Goal: Information Seeking & Learning: Check status

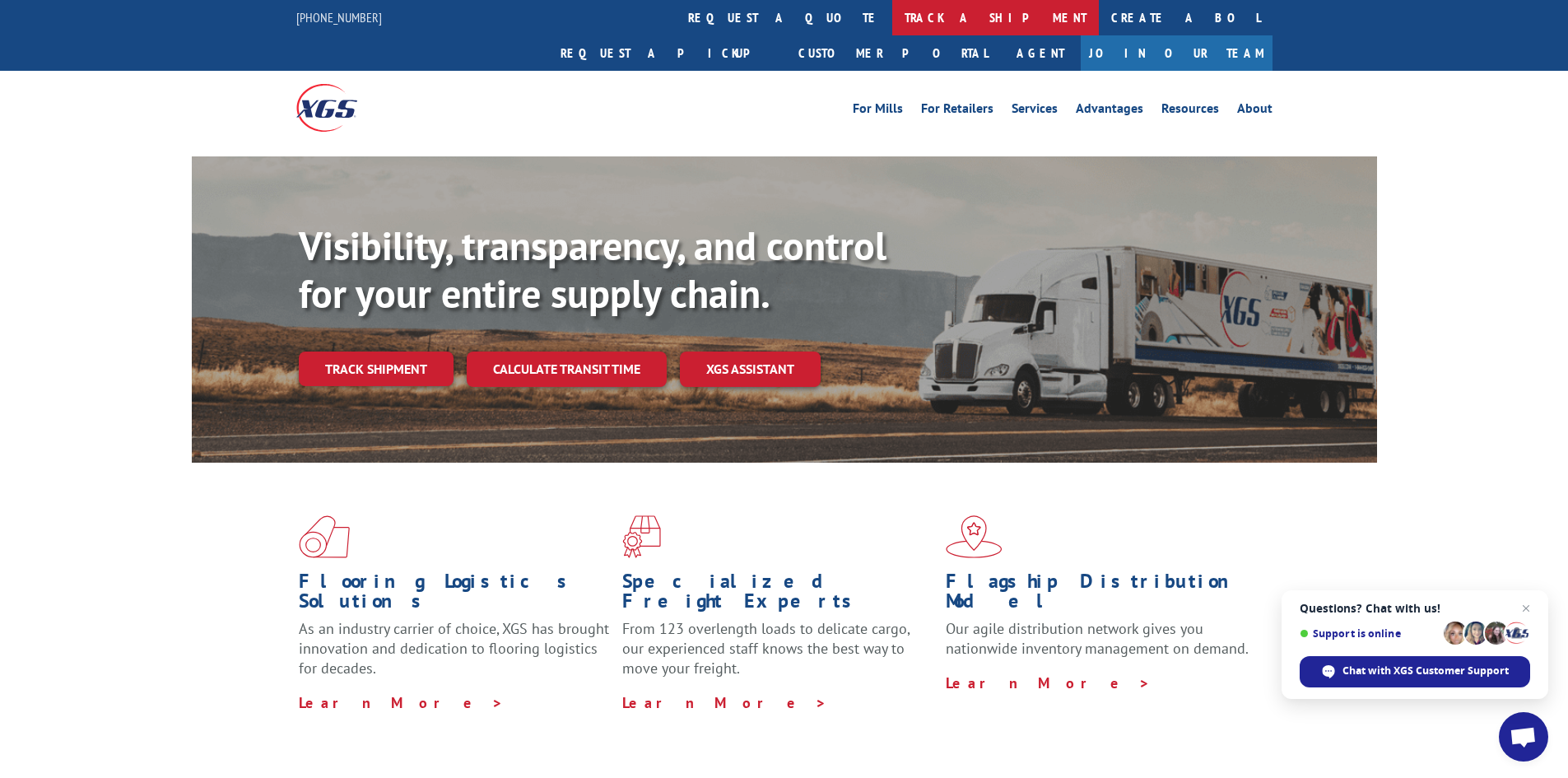
click at [892, 14] on link "track a shipment" at bounding box center [995, 17] width 206 height 35
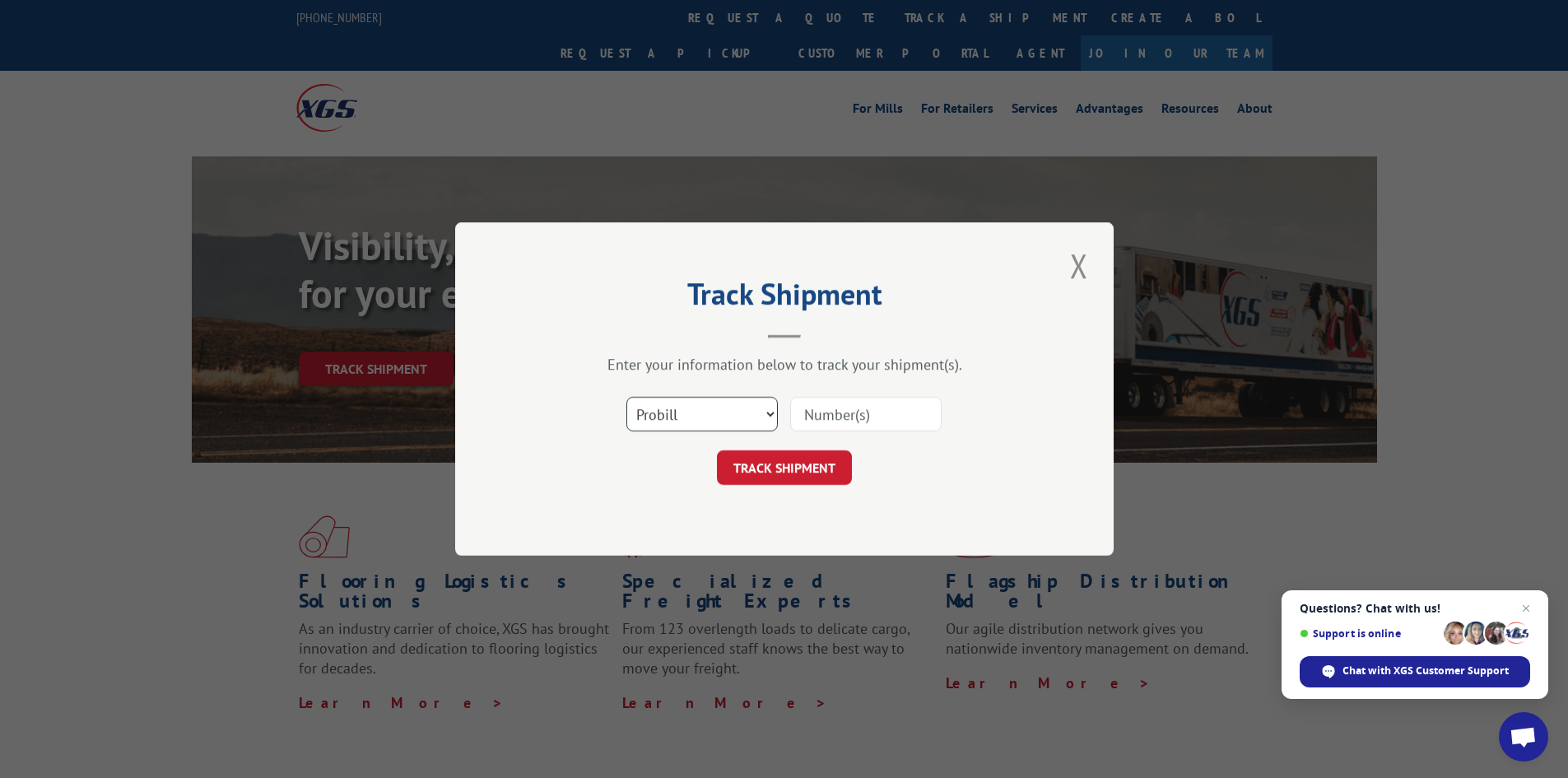
click at [713, 415] on select "Select category... Probill BOL PO" at bounding box center [702, 414] width 152 height 35
click at [626, 397] on select "Select category... Probill BOL PO" at bounding box center [702, 414] width 152 height 35
click at [798, 413] on input at bounding box center [866, 414] width 152 height 35
type input "16776075"
click at [837, 471] on button "TRACK SHIPMENT" at bounding box center [784, 468] width 135 height 35
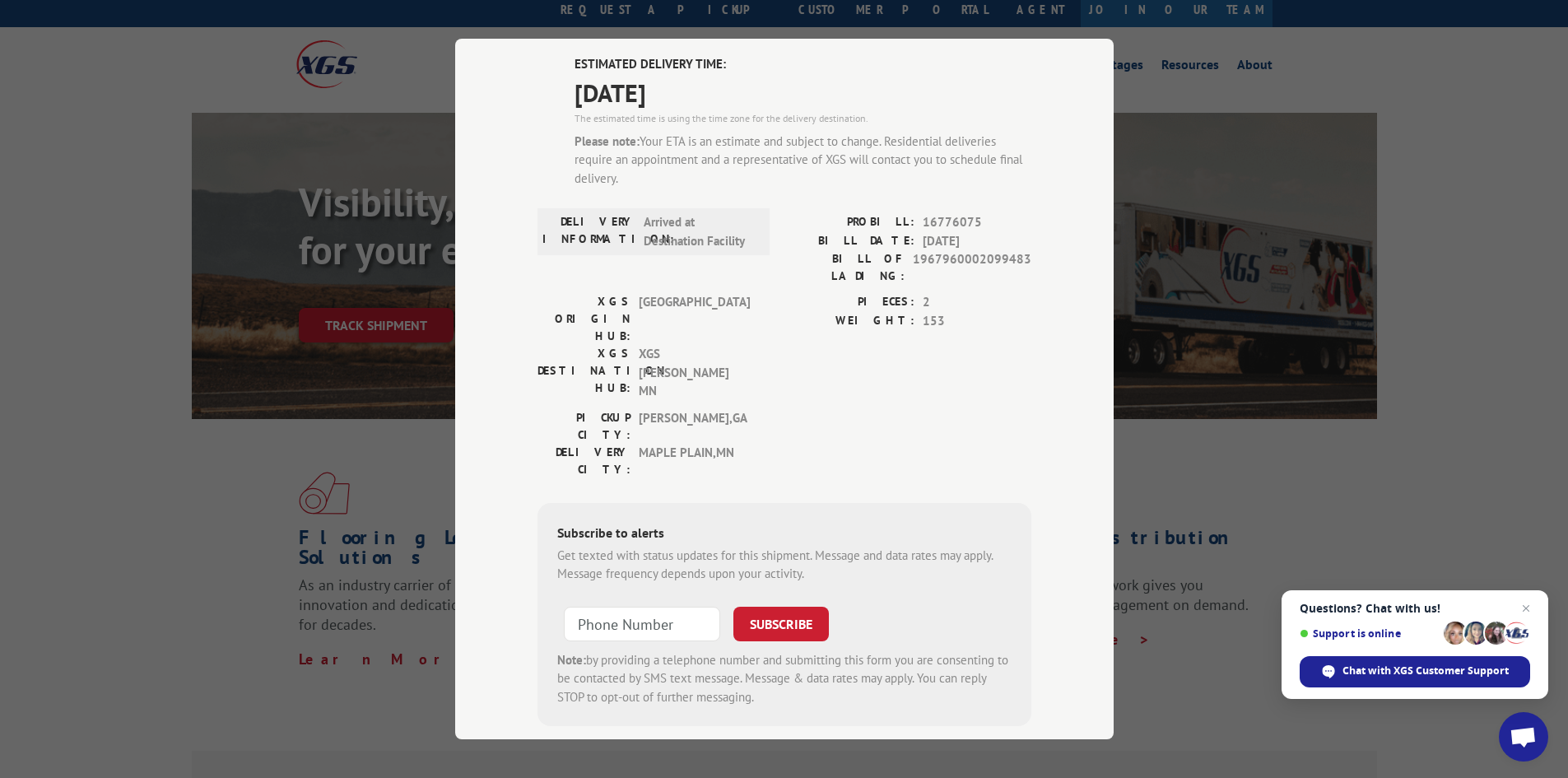
scroll to position [83, 0]
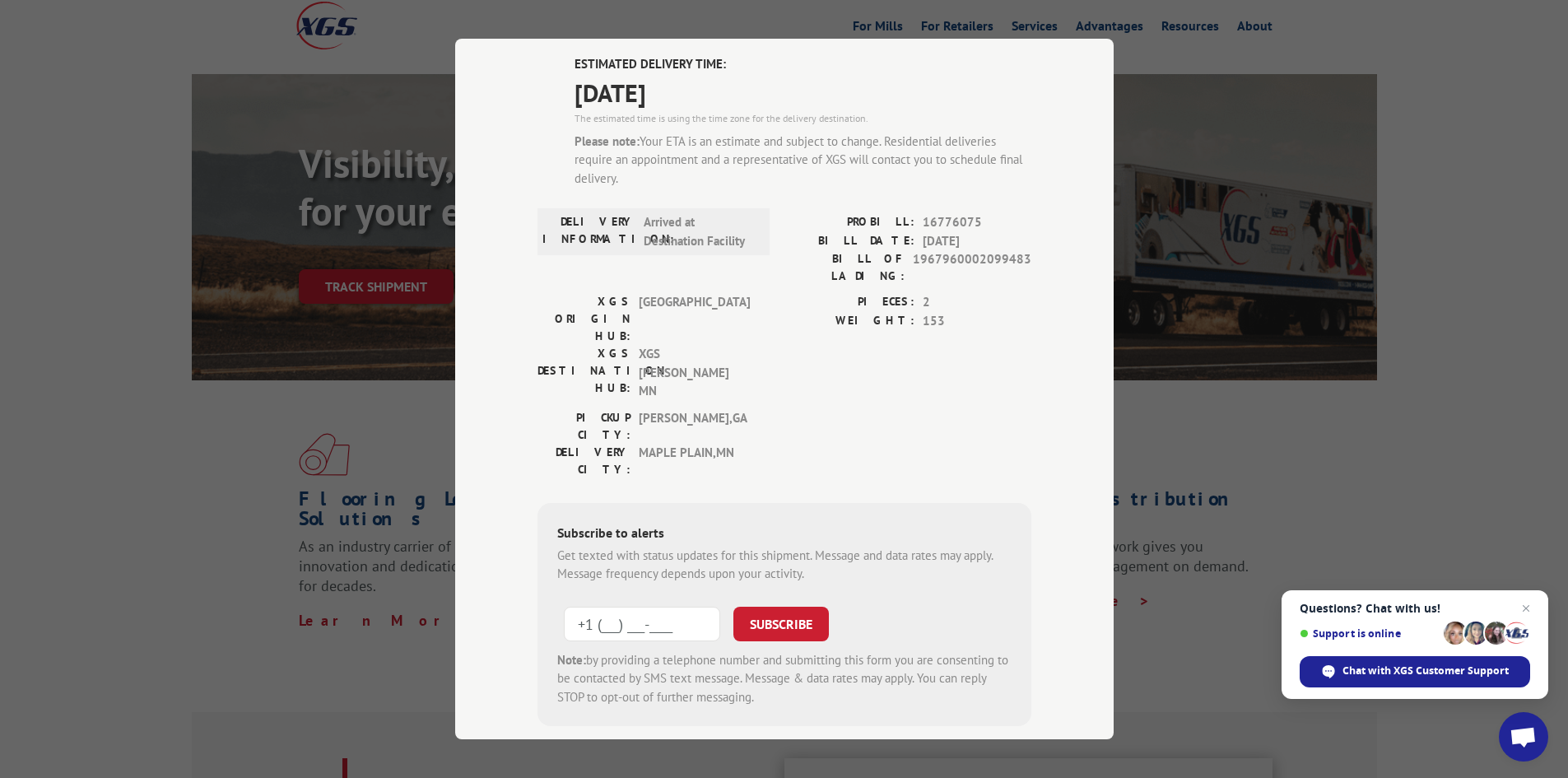
click at [608, 606] on input "+1 (___) ___-____" at bounding box center [642, 624] width 157 height 35
type input "[PHONE_NUMBER]"
click at [795, 606] on button "SUBSCRIBE" at bounding box center [781, 624] width 96 height 35
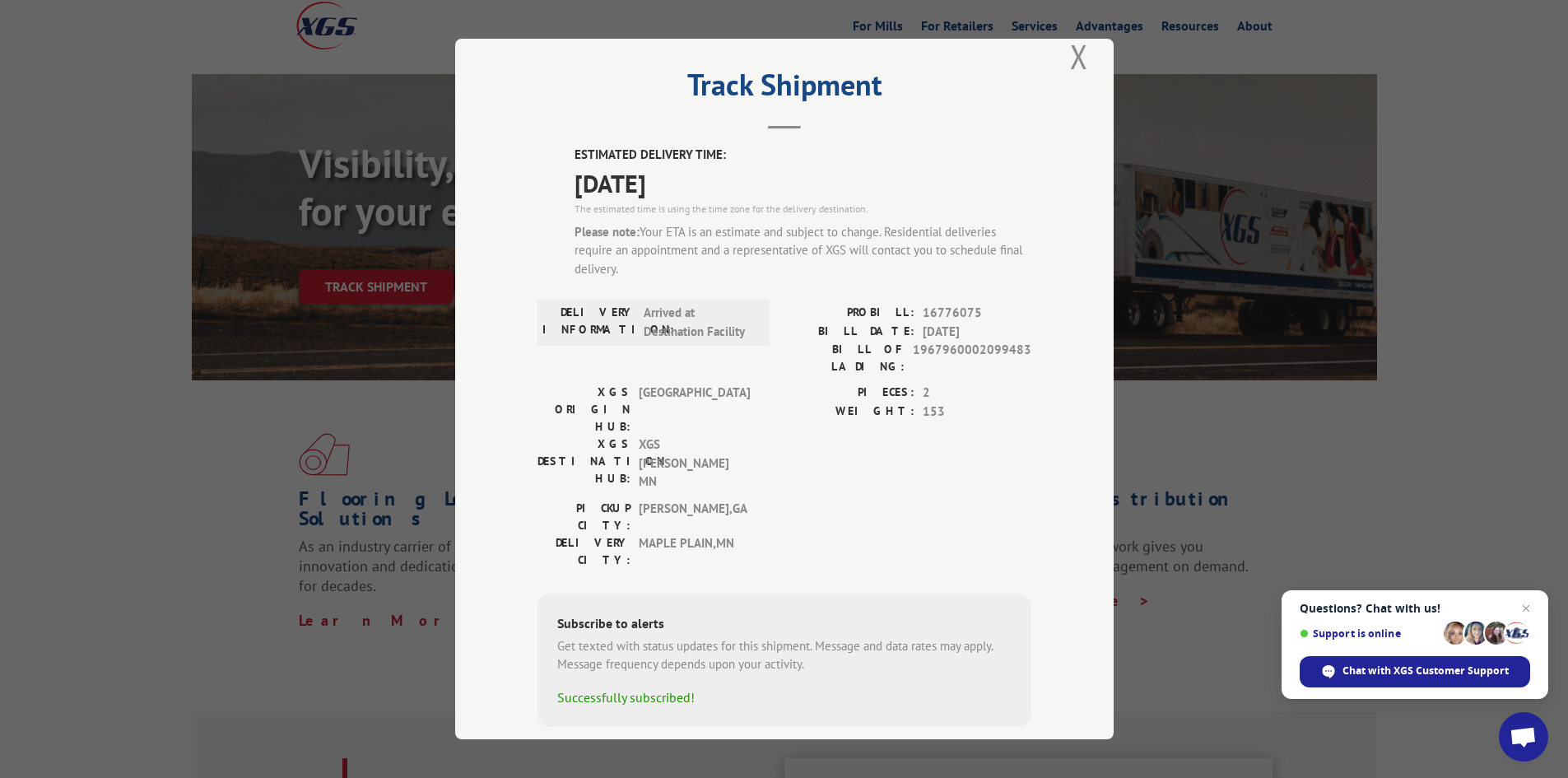
scroll to position [165, 0]
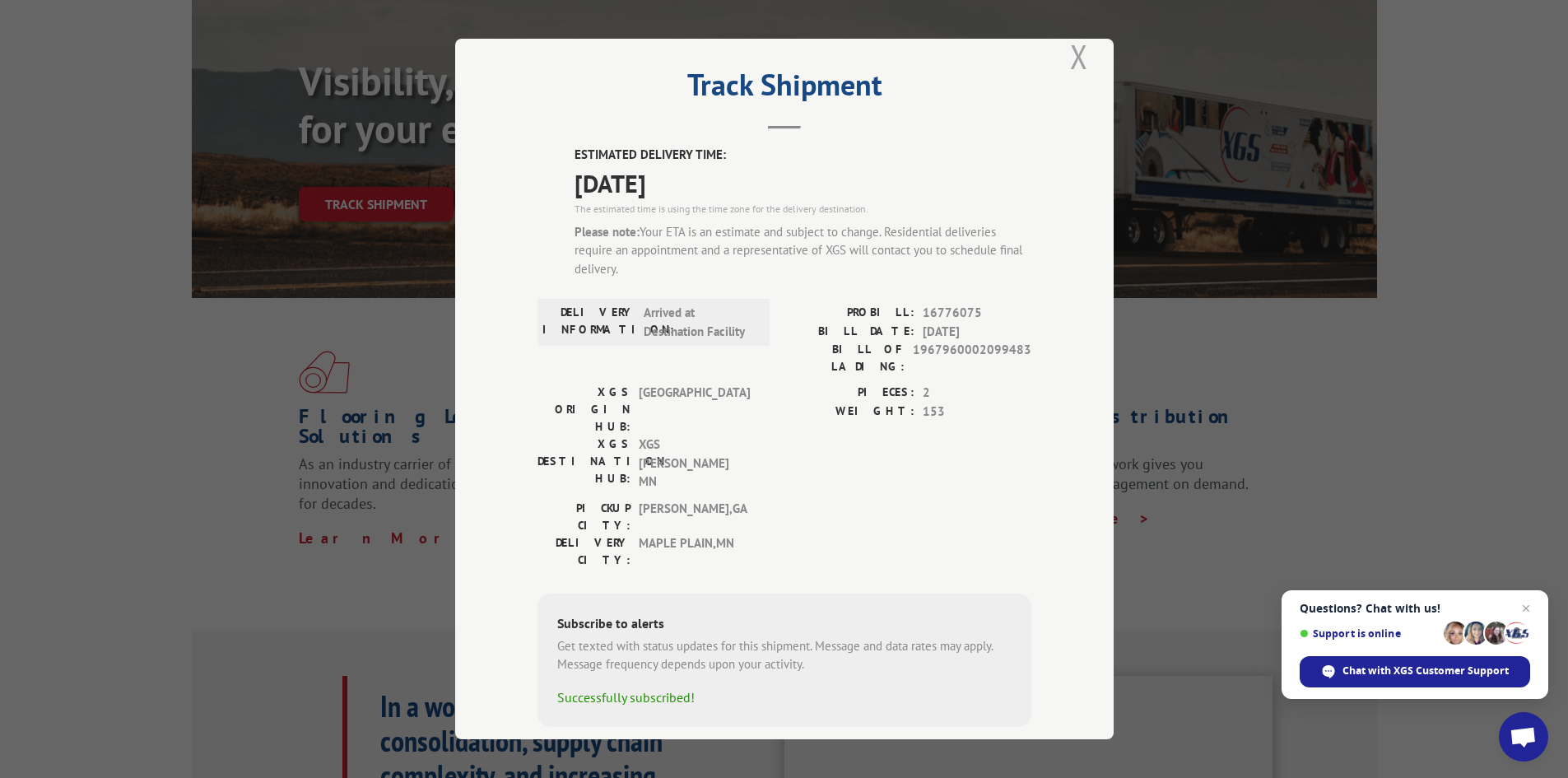
click at [1071, 54] on button "Close modal" at bounding box center [1079, 56] width 28 height 45
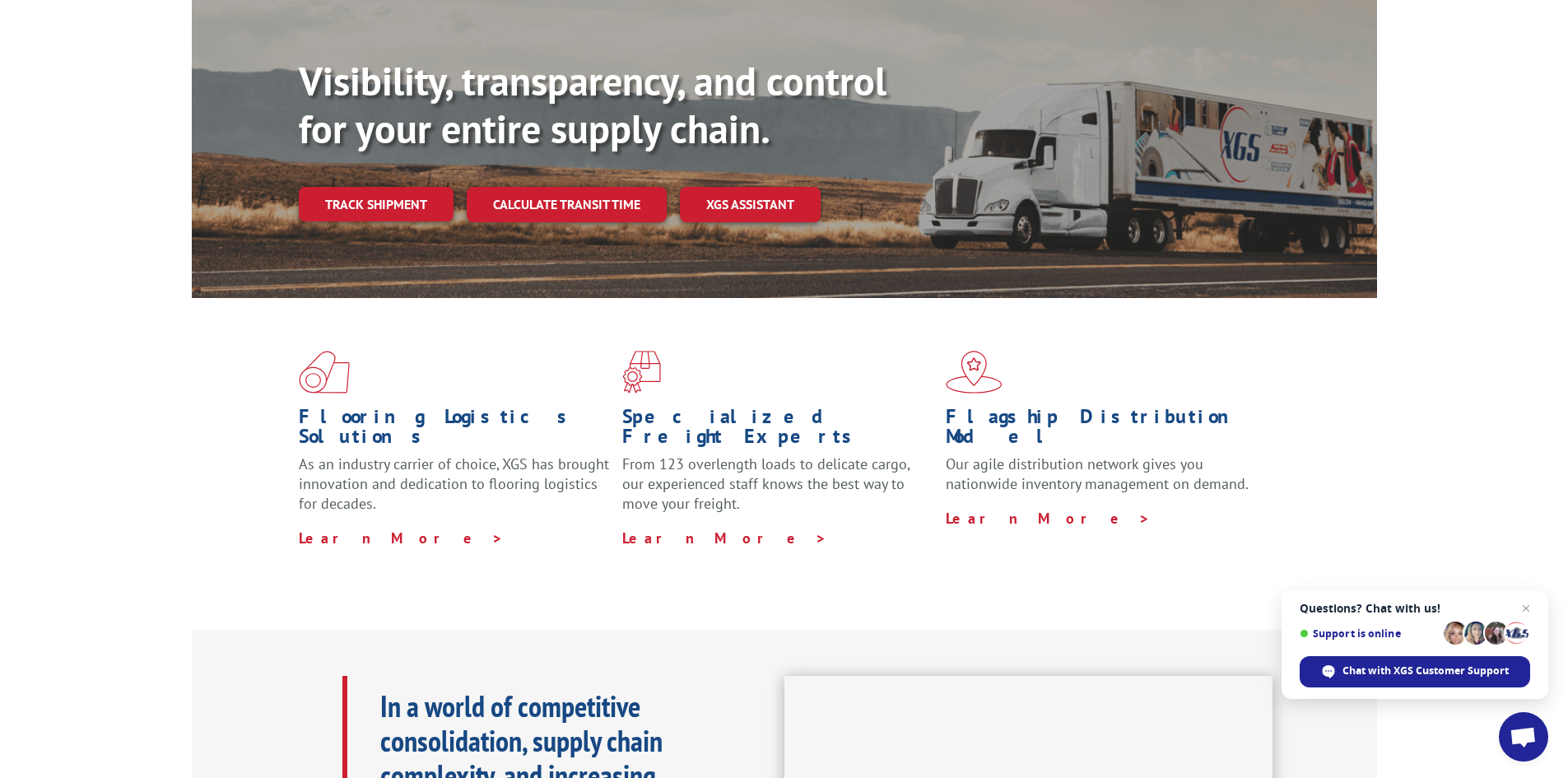
scroll to position [0, 0]
